Goal: Answer question/provide support: Share knowledge or assist other users

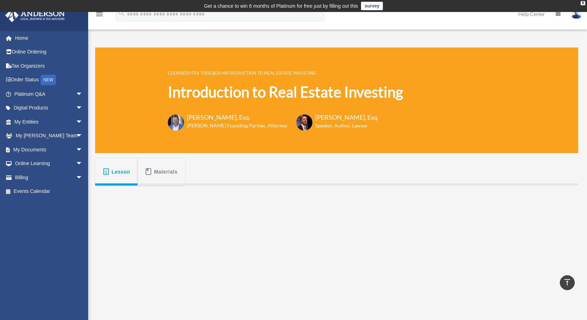
scroll to position [176, 0]
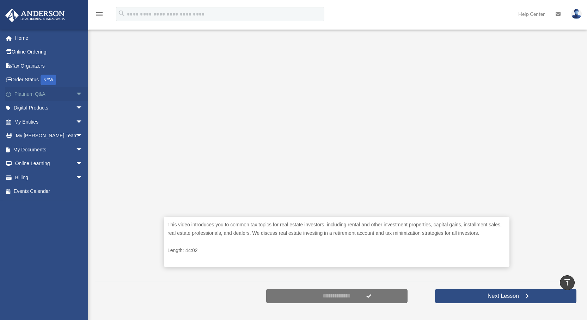
click at [76, 92] on span "arrow_drop_down" at bounding box center [83, 94] width 14 height 14
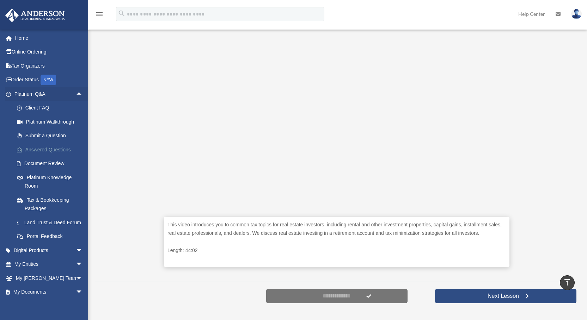
click at [46, 148] on link "Answered Questions" at bounding box center [52, 150] width 84 height 14
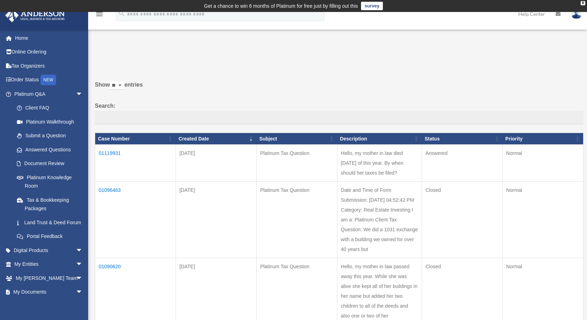
click at [105, 150] on td "01119931" at bounding box center [135, 163] width 81 height 37
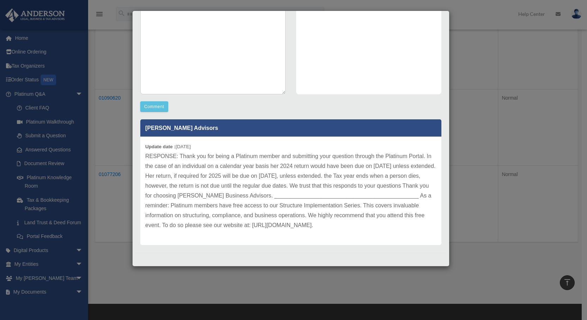
scroll to position [28, 0]
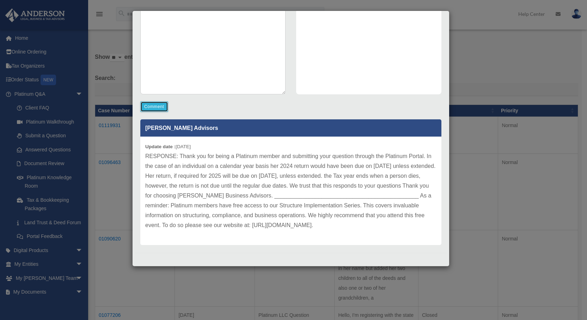
click at [153, 101] on button "Comment" at bounding box center [154, 106] width 28 height 11
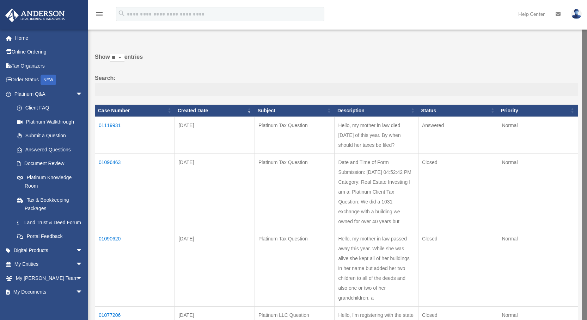
drag, startPoint x: 111, startPoint y: 123, endPoint x: 128, endPoint y: 124, distance: 16.7
click at [112, 123] on td "01119931" at bounding box center [135, 135] width 80 height 37
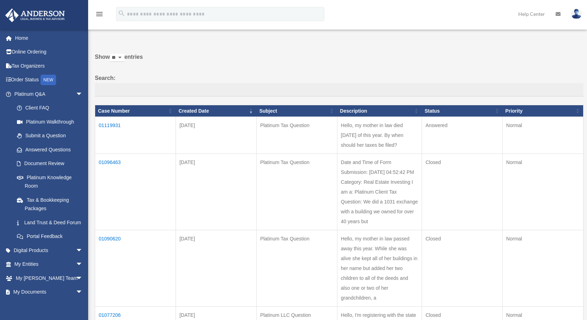
click at [109, 123] on td "01119931" at bounding box center [135, 135] width 81 height 37
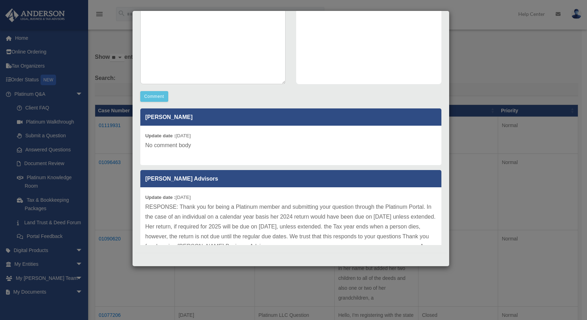
scroll to position [0, 0]
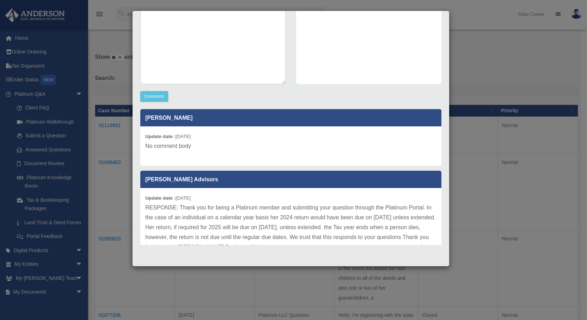
click at [203, 146] on p "No comment body" at bounding box center [290, 146] width 291 height 10
drag, startPoint x: 191, startPoint y: 145, endPoint x: 129, endPoint y: 145, distance: 62.7
click at [129, 145] on div "Case Detail × Platinum Tax Question Case Number 01119931 Created Date [DATE] St…" at bounding box center [293, 160] width 587 height 320
click at [257, 144] on p "No comment body" at bounding box center [290, 146] width 291 height 10
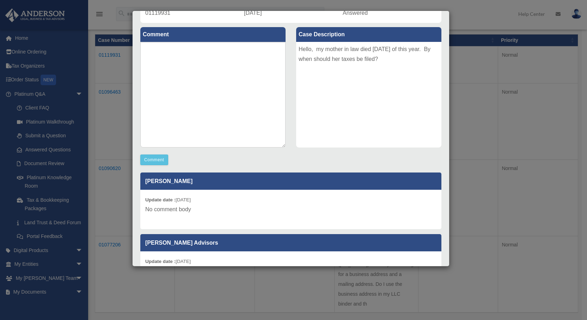
scroll to position [106, 0]
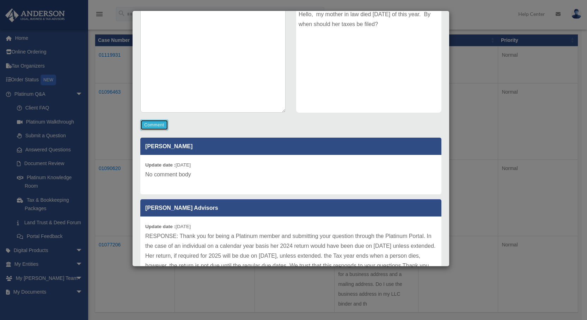
click at [155, 123] on button "Comment" at bounding box center [154, 125] width 28 height 11
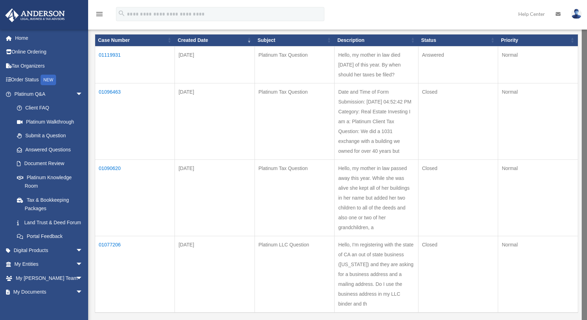
click at [109, 51] on td "01119931" at bounding box center [135, 64] width 80 height 37
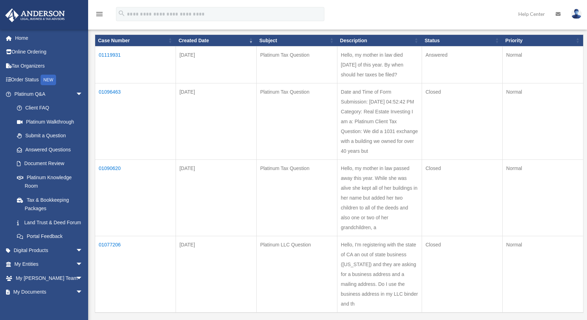
click at [110, 52] on td "01119931" at bounding box center [135, 65] width 81 height 37
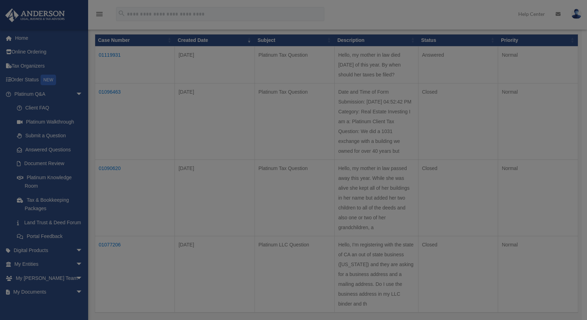
scroll to position [0, 0]
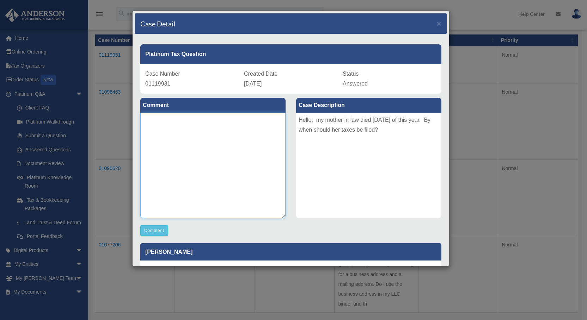
click at [171, 126] on textarea at bounding box center [212, 166] width 145 height 106
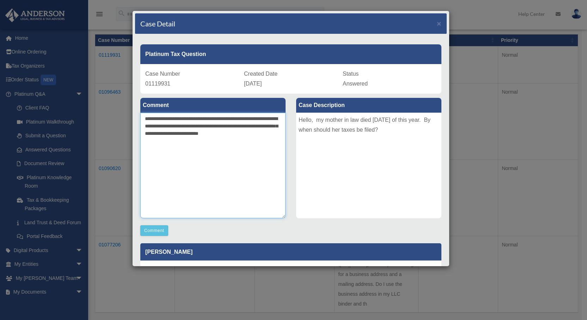
click at [170, 133] on textarea "**********" at bounding box center [212, 166] width 145 height 106
type textarea "**********"
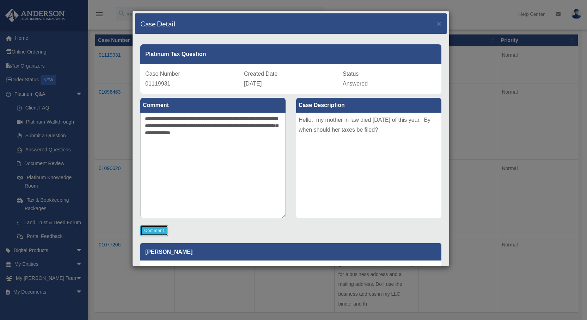
click at [153, 227] on button "Comment" at bounding box center [154, 231] width 28 height 11
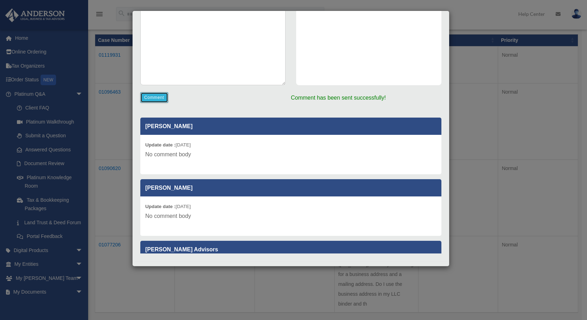
scroll to position [142, 0]
